Goal: Information Seeking & Learning: Learn about a topic

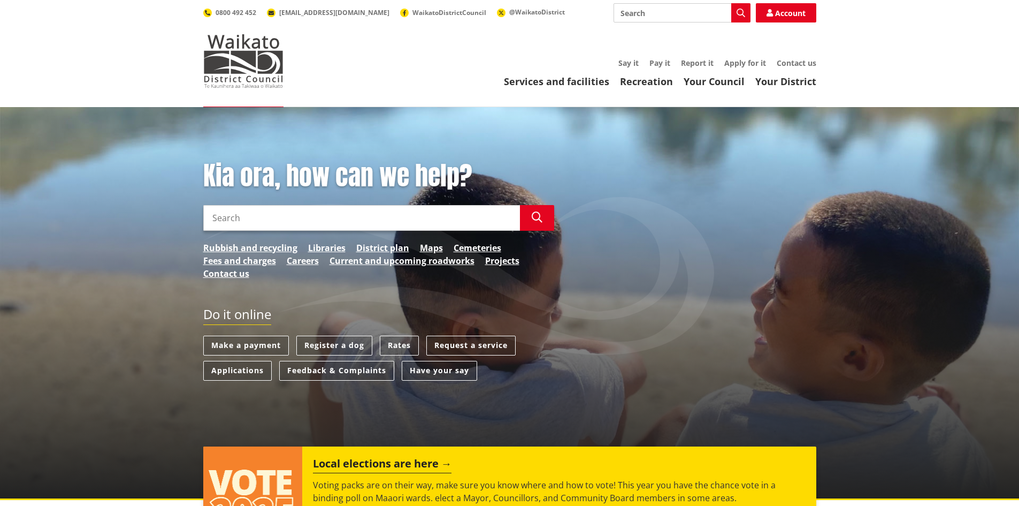
click at [643, 11] on input "Search" at bounding box center [682, 12] width 137 height 19
click at [671, 33] on div "Citizenship Ceremony" at bounding box center [682, 32] width 136 height 19
type input "Citizenship Ceremony"
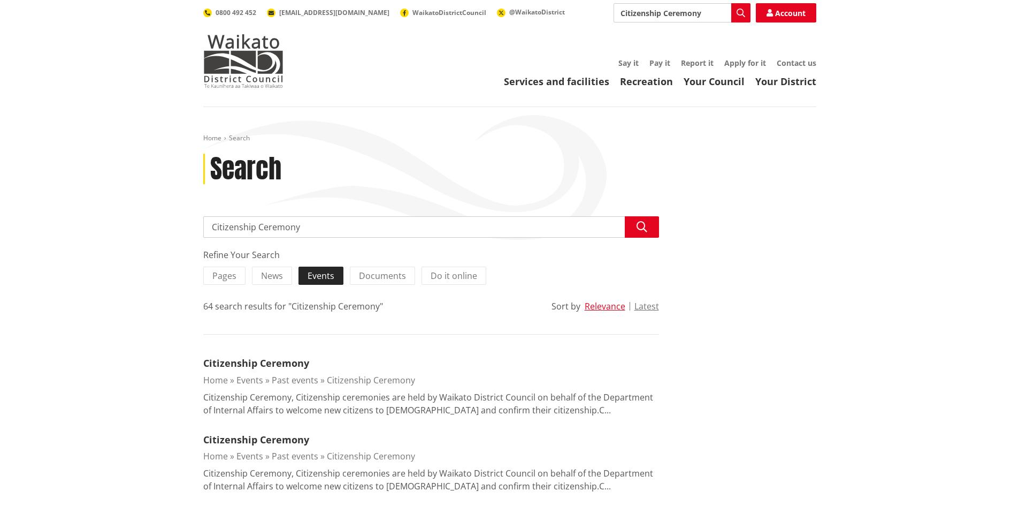
click at [313, 277] on span "Events" at bounding box center [321, 276] width 27 height 12
click at [0, 0] on input "Events" at bounding box center [0, 0] width 0 height 0
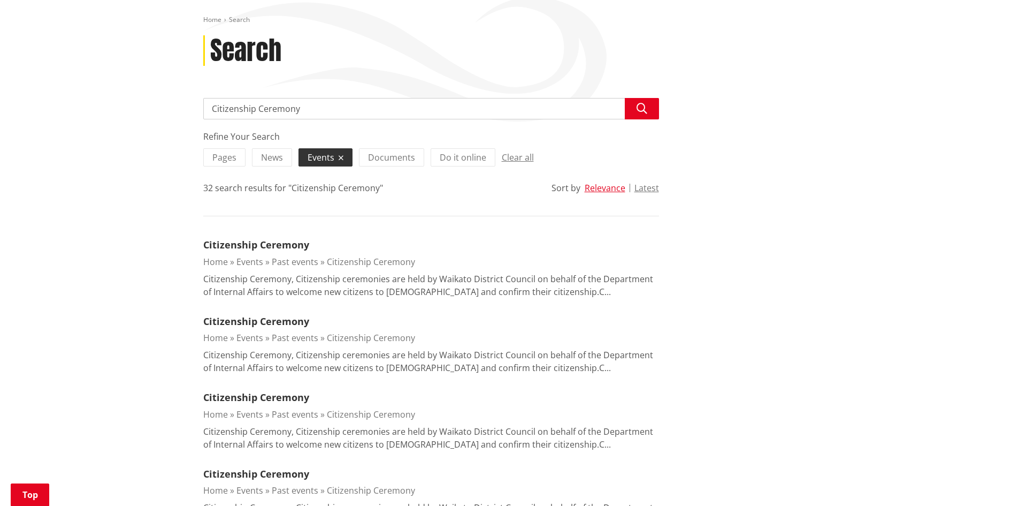
scroll to position [107, 0]
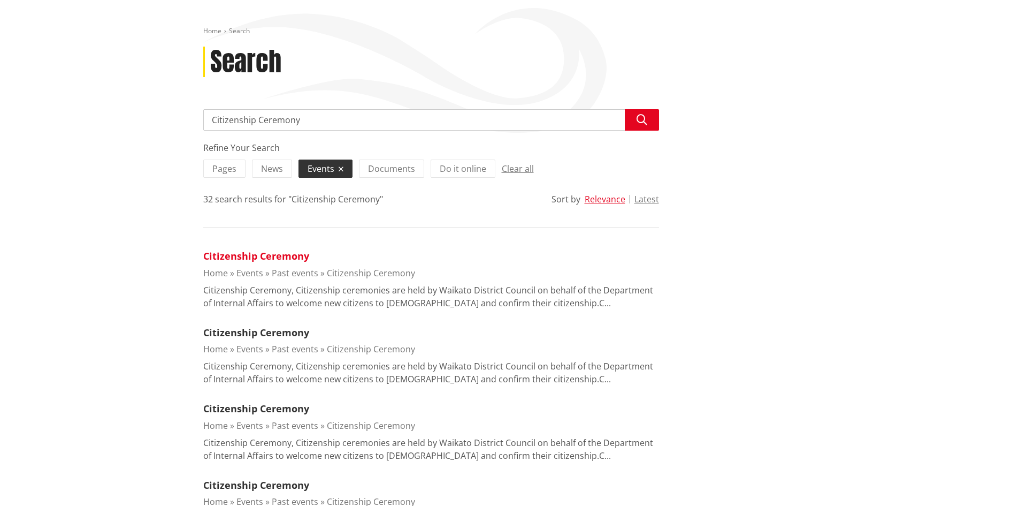
click at [257, 256] on link "Citizenship Ceremony" at bounding box center [256, 255] width 106 height 13
